Goal: Connect with others: Connect with others

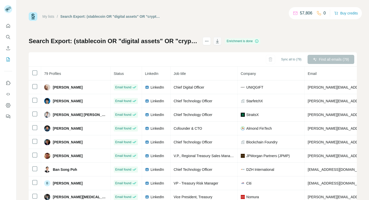
click at [220, 43] on icon "button" at bounding box center [217, 41] width 5 height 5
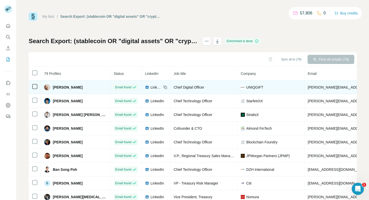
click at [152, 88] on span "LinkedIn" at bounding box center [156, 87] width 11 height 5
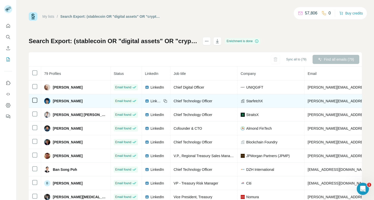
click at [146, 101] on div "LinkedIn" at bounding box center [153, 101] width 17 height 5
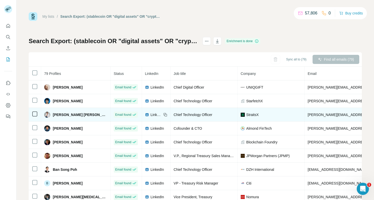
click at [145, 115] on div "LinkedIn" at bounding box center [153, 114] width 17 height 5
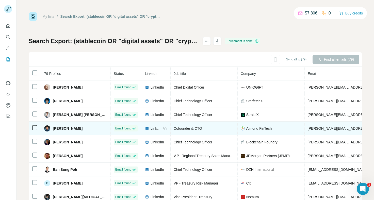
click at [145, 128] on img at bounding box center [147, 129] width 4 height 4
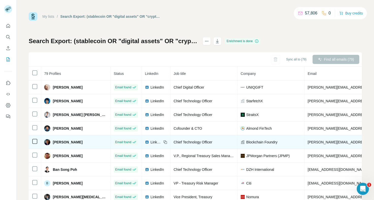
click at [151, 142] on span "LinkedIn" at bounding box center [156, 142] width 11 height 5
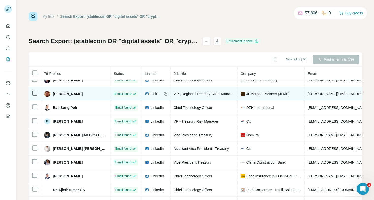
scroll to position [49, 0]
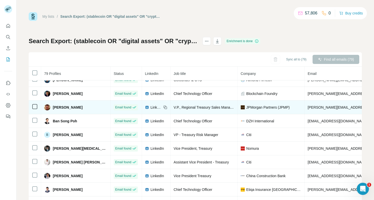
click at [151, 107] on span "LinkedIn" at bounding box center [156, 107] width 11 height 5
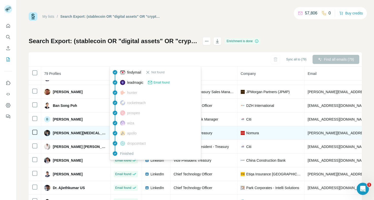
scroll to position [64, 0]
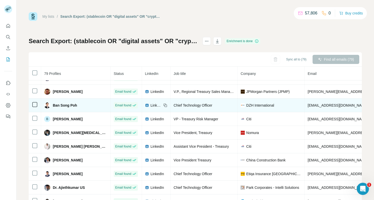
click at [146, 106] on div "LinkedIn" at bounding box center [153, 105] width 17 height 5
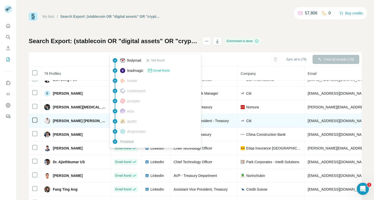
scroll to position [90, 0]
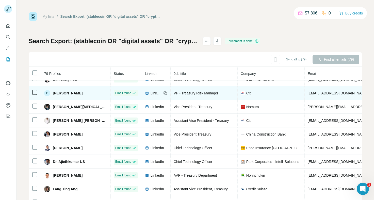
click at [145, 93] on img at bounding box center [147, 93] width 4 height 4
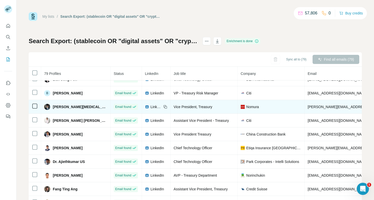
click at [146, 106] on div "LinkedIn" at bounding box center [153, 106] width 17 height 5
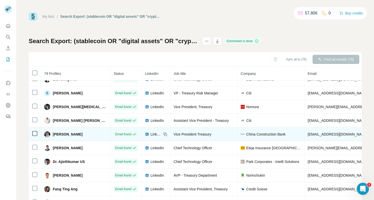
click at [145, 134] on img at bounding box center [147, 134] width 4 height 4
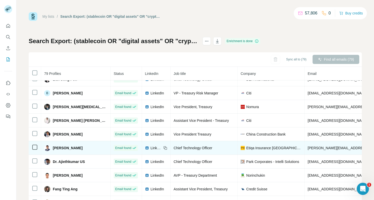
click at [145, 148] on img at bounding box center [147, 148] width 4 height 4
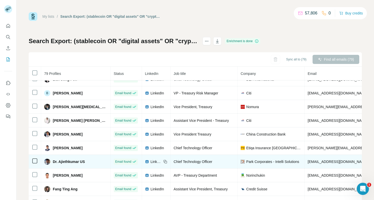
click at [146, 162] on div "LinkedIn" at bounding box center [153, 161] width 17 height 5
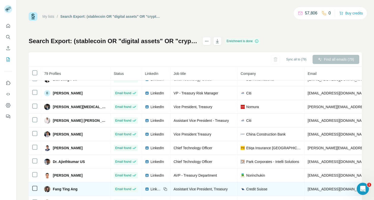
click at [145, 190] on img at bounding box center [147, 189] width 4 height 4
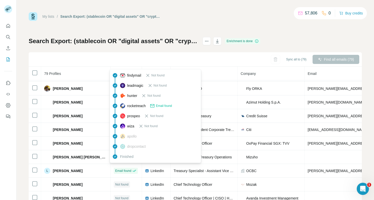
scroll to position [205, 0]
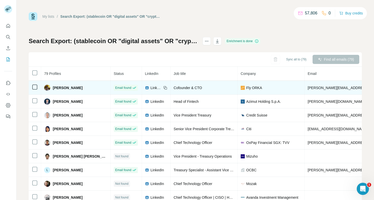
click at [146, 90] on div "LinkedIn" at bounding box center [153, 87] width 17 height 5
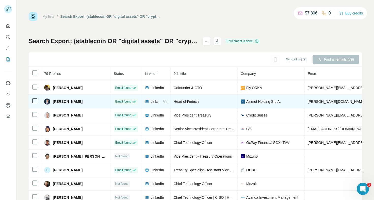
click at [146, 104] on div "LinkedIn" at bounding box center [153, 101] width 17 height 5
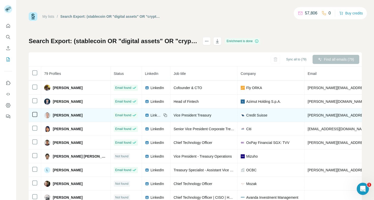
click at [158, 116] on span "LinkedIn" at bounding box center [156, 115] width 11 height 5
